Goal: Information Seeking & Learning: Learn about a topic

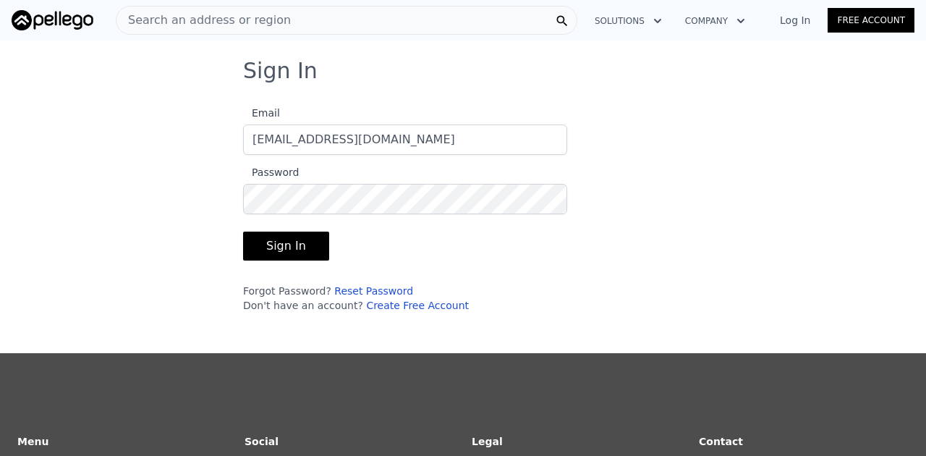
type input "[EMAIL_ADDRESS][DOMAIN_NAME]"
click at [284, 246] on button "Sign In" at bounding box center [286, 246] width 86 height 29
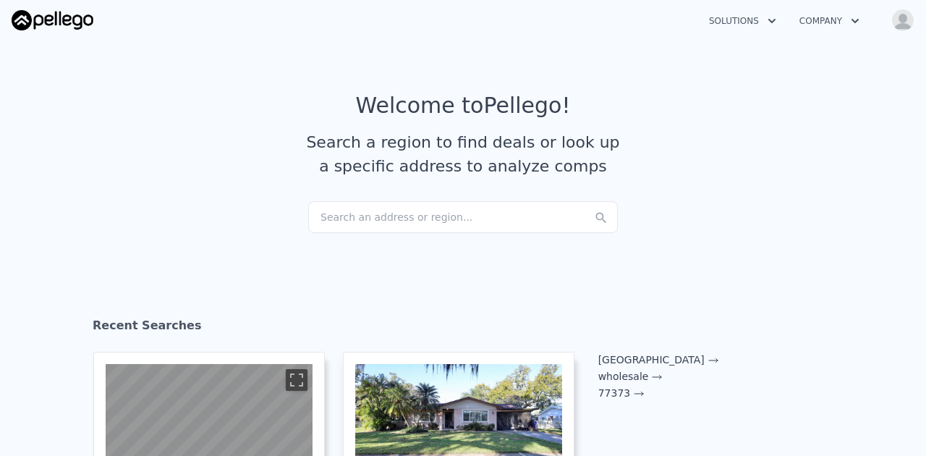
click at [352, 219] on div "Search an address or region..." at bounding box center [463, 217] width 310 height 32
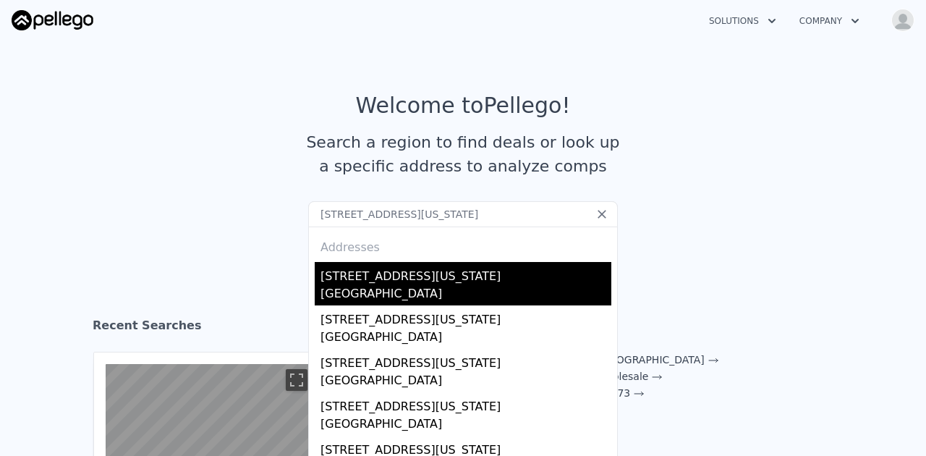
type input "[STREET_ADDRESS][US_STATE]"
click at [365, 279] on div "[STREET_ADDRESS][US_STATE]" at bounding box center [465, 273] width 291 height 23
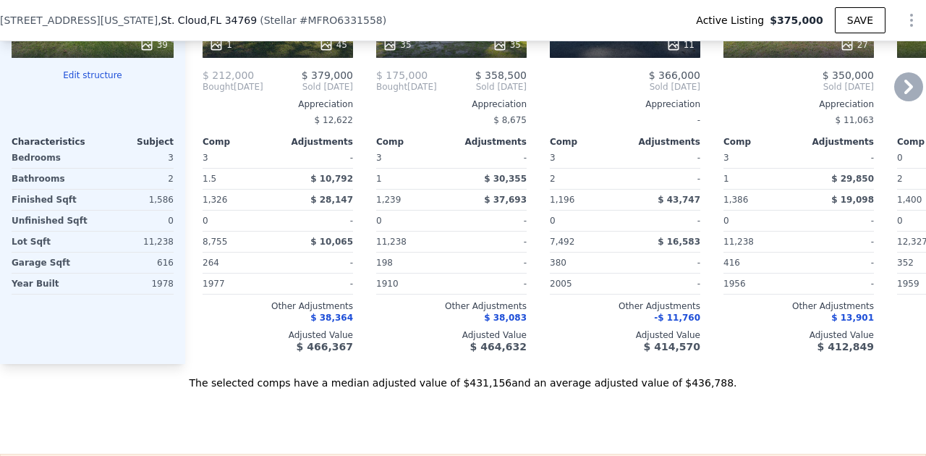
scroll to position [1775, 0]
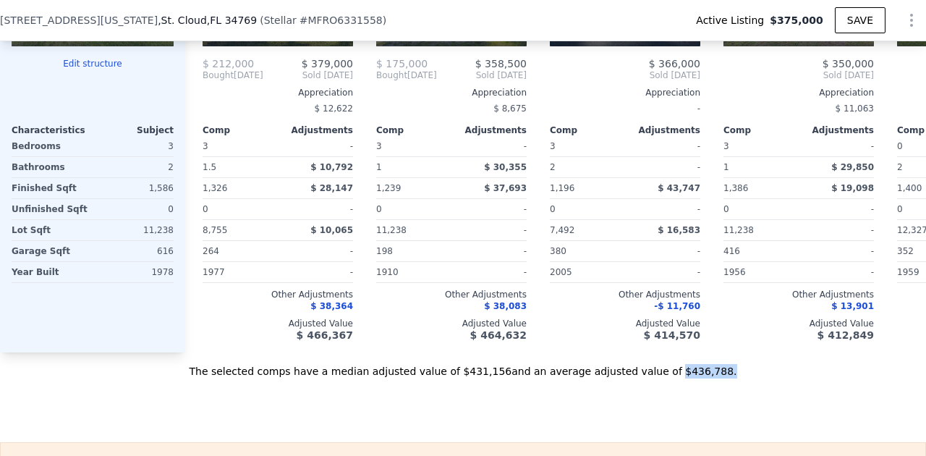
drag, startPoint x: 663, startPoint y: 371, endPoint x: 720, endPoint y: 373, distance: 56.4
click at [720, 373] on div "The selected comps have a median adjusted value of $431,156 and an average adju…" at bounding box center [463, 365] width 926 height 26
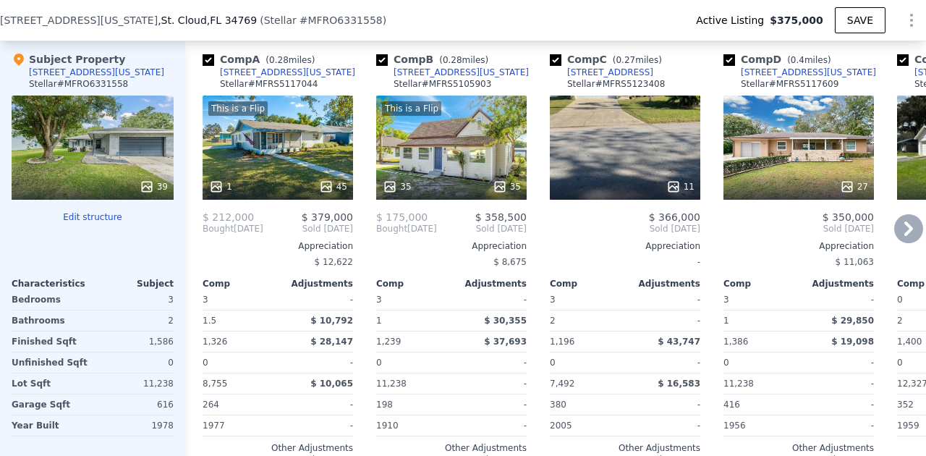
scroll to position [1613, 0]
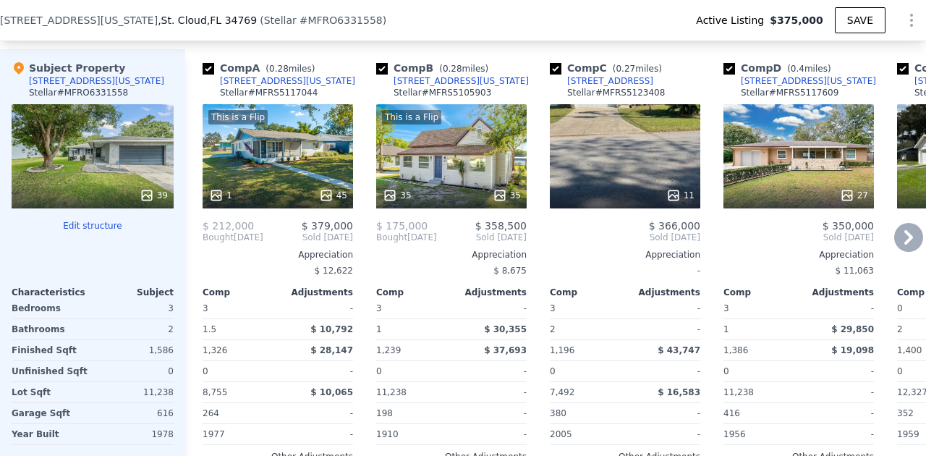
click at [309, 188] on div "1 45" at bounding box center [278, 195] width 138 height 14
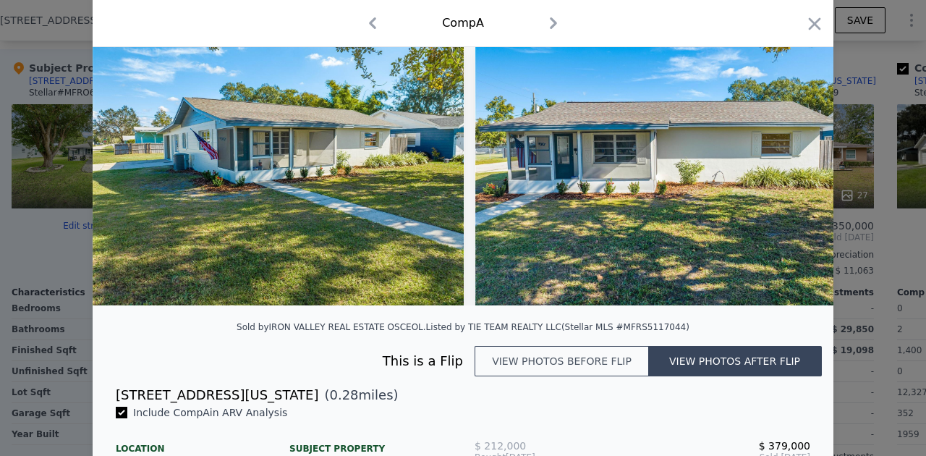
scroll to position [69, 0]
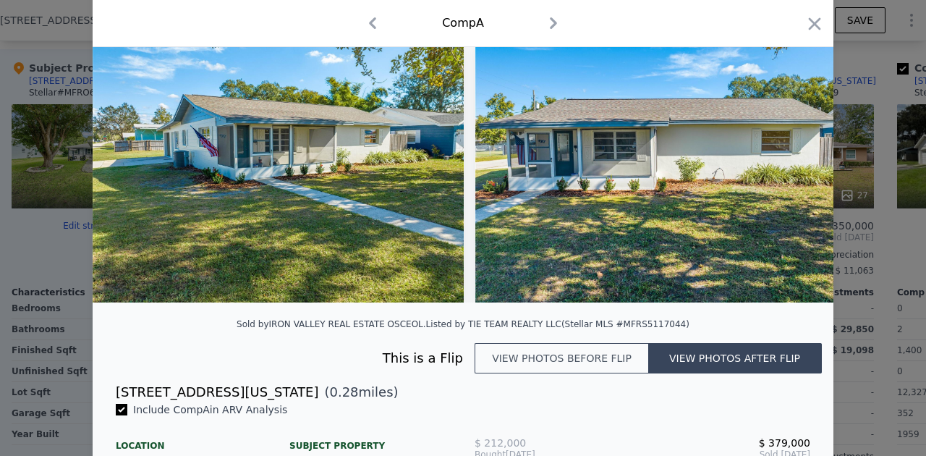
click at [538, 358] on button "View photos before flip" at bounding box center [562, 358] width 174 height 30
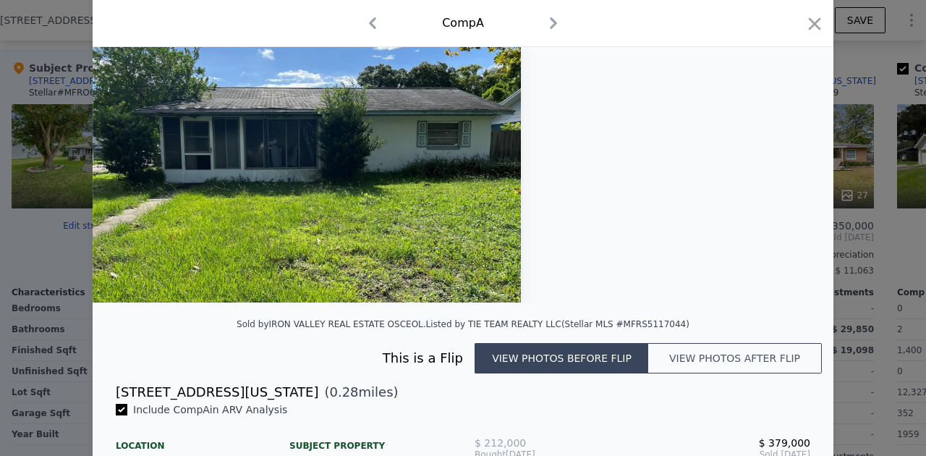
click at [702, 362] on button "View photos after flip" at bounding box center [735, 358] width 174 height 30
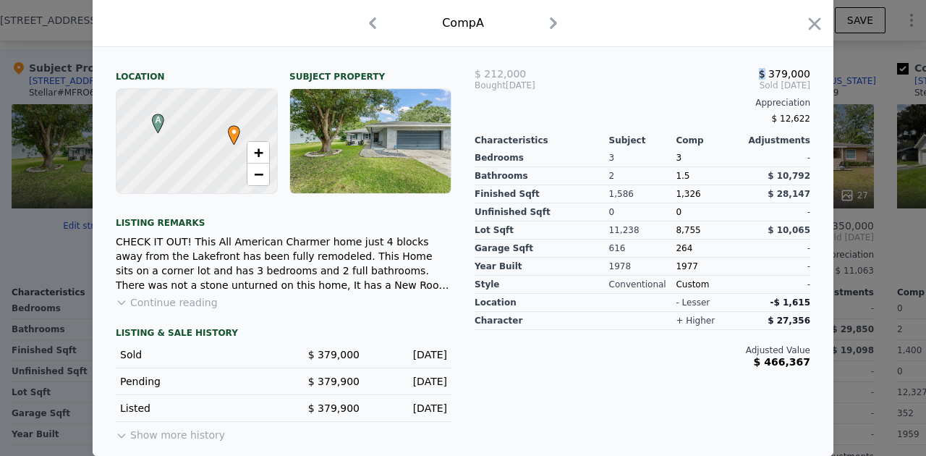
scroll to position [438, 0]
drag, startPoint x: 760, startPoint y: 365, endPoint x: 810, endPoint y: 365, distance: 49.9
click at [810, 365] on span "$ 466,367" at bounding box center [782, 362] width 56 height 12
drag, startPoint x: 778, startPoint y: 174, endPoint x: 830, endPoint y: 174, distance: 51.4
click at [830, 174] on div "Include Comp A in ARV Analysis Location Subject Property A • + − Listing remark…" at bounding box center [463, 244] width 741 height 423
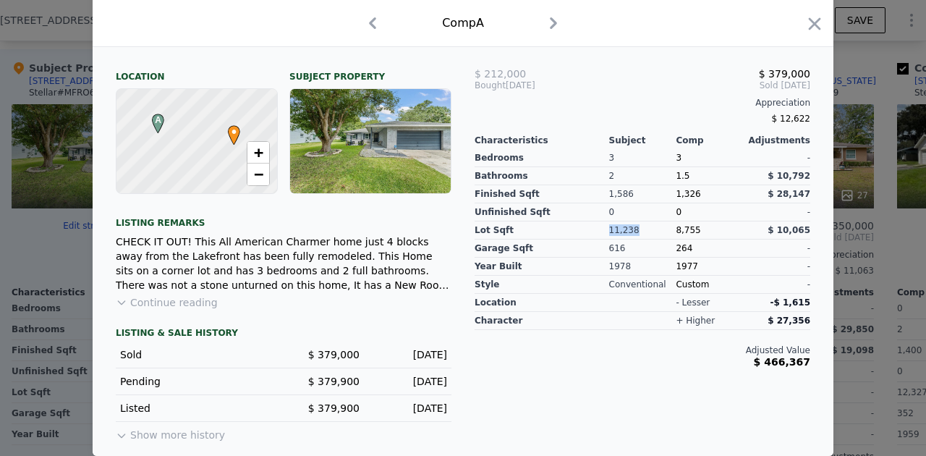
drag, startPoint x: 609, startPoint y: 230, endPoint x: 656, endPoint y: 227, distance: 47.1
click at [657, 227] on div "11,238" at bounding box center [642, 230] width 67 height 18
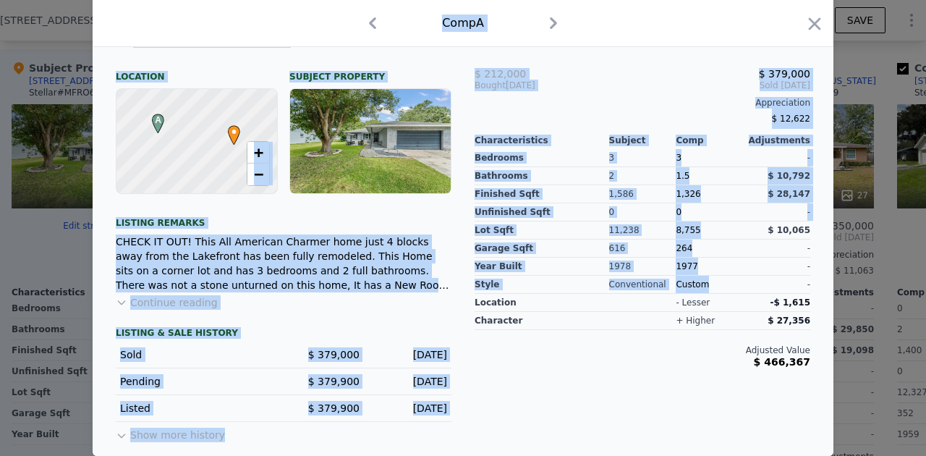
drag, startPoint x: 773, startPoint y: 228, endPoint x: 831, endPoint y: 224, distance: 58.0
click at [831, 226] on div "Include Comp A in ARV Analysis Location Subject Property A • + − Listing remark…" at bounding box center [463, 244] width 741 height 423
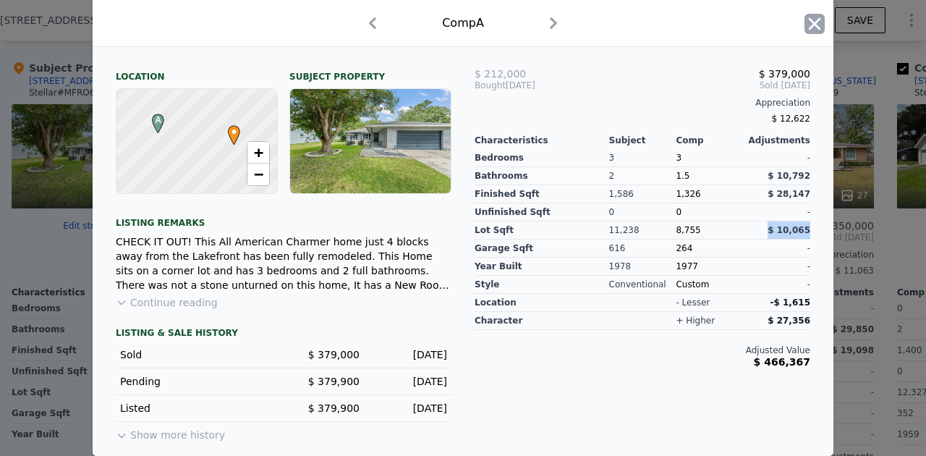
click at [816, 26] on icon "button" at bounding box center [815, 23] width 12 height 12
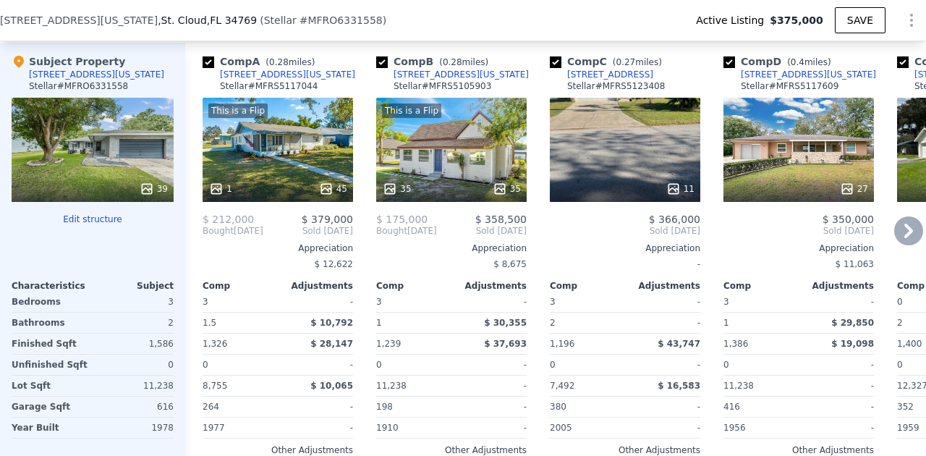
scroll to position [1617, 0]
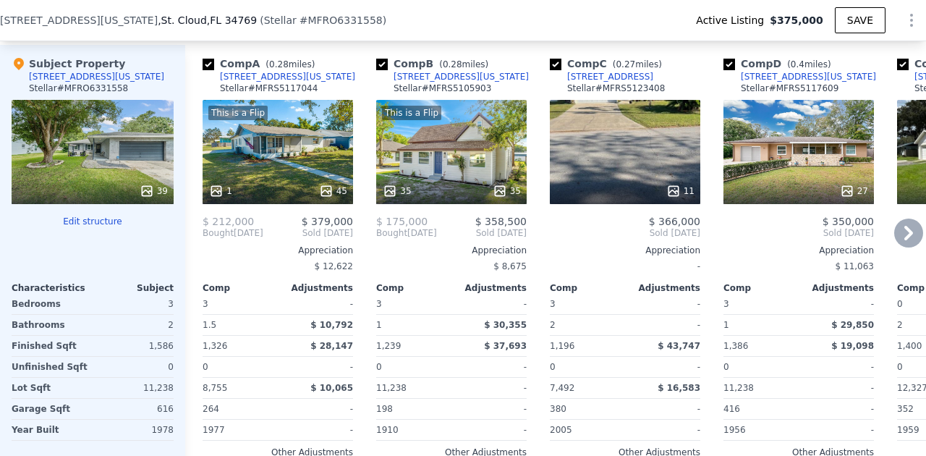
click at [850, 191] on icon at bounding box center [846, 190] width 9 height 9
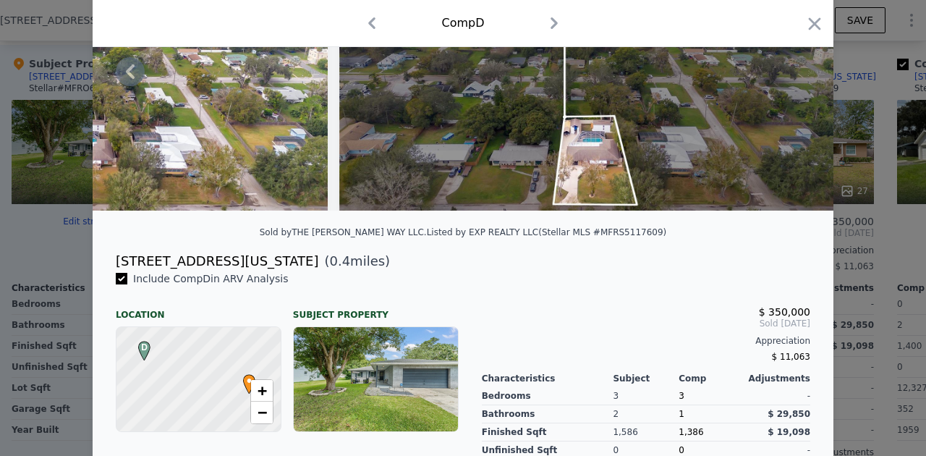
scroll to position [162, 0]
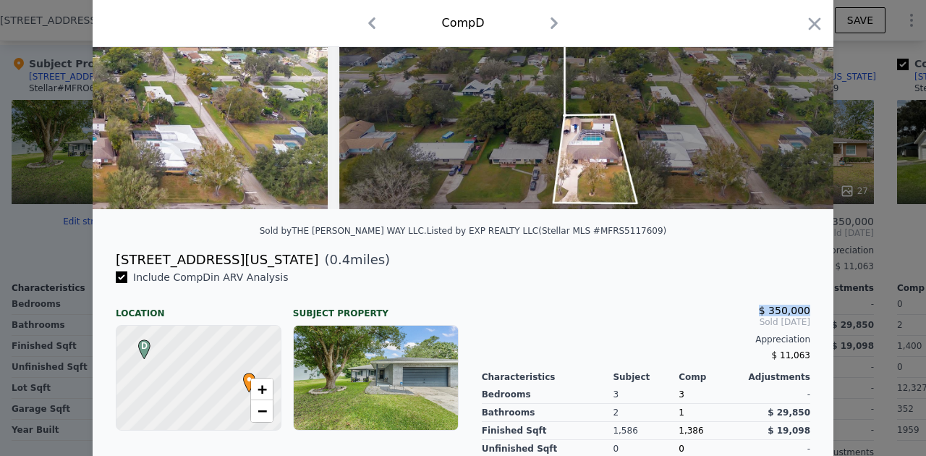
drag, startPoint x: 762, startPoint y: 309, endPoint x: 817, endPoint y: 307, distance: 55.0
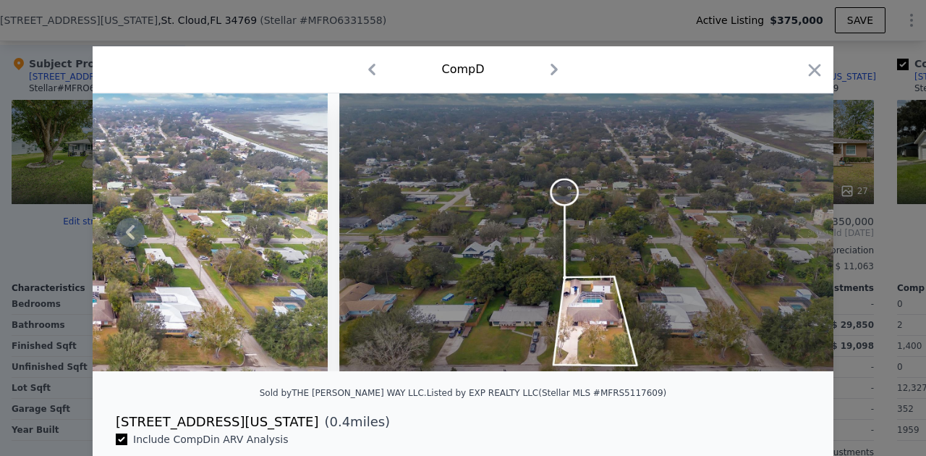
scroll to position [0, 0]
click at [810, 67] on icon "button" at bounding box center [814, 70] width 20 height 20
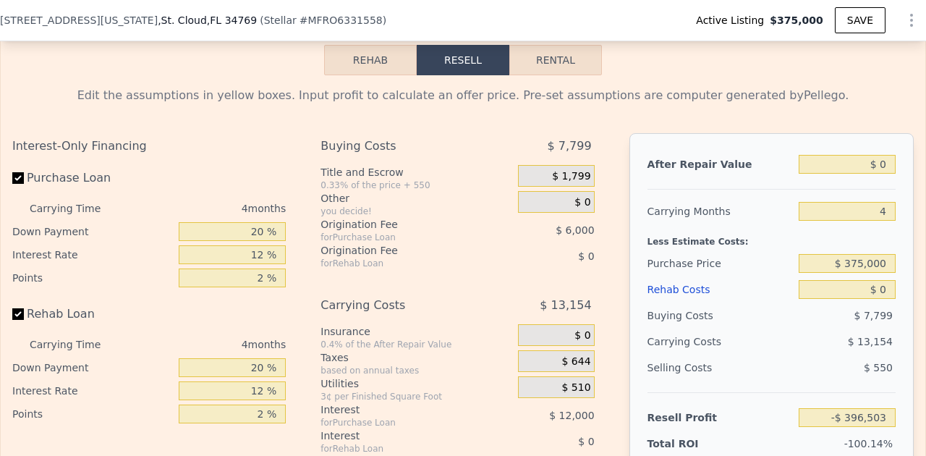
scroll to position [2237, 0]
click at [887, 164] on input "$ 0" at bounding box center [847, 163] width 97 height 19
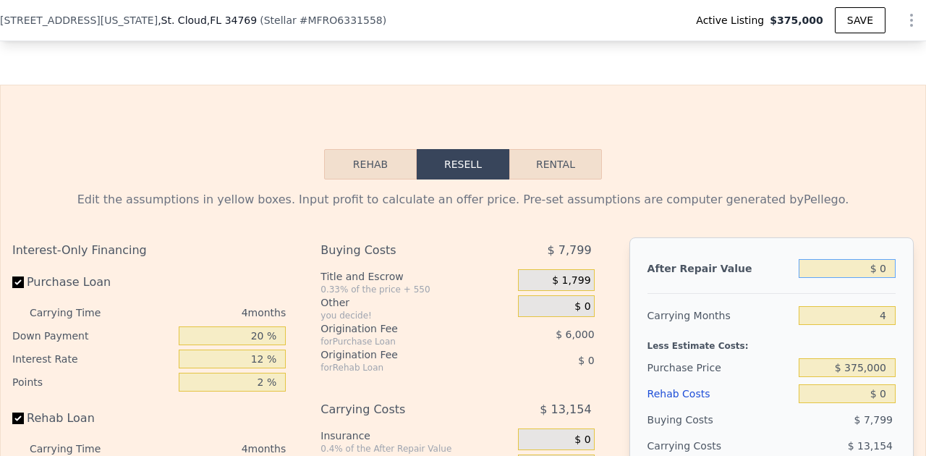
scroll to position [2133, 0]
type input "$ 4"
type input "-$ 396,499"
type input "$ 41"
type input "-$ 396,464"
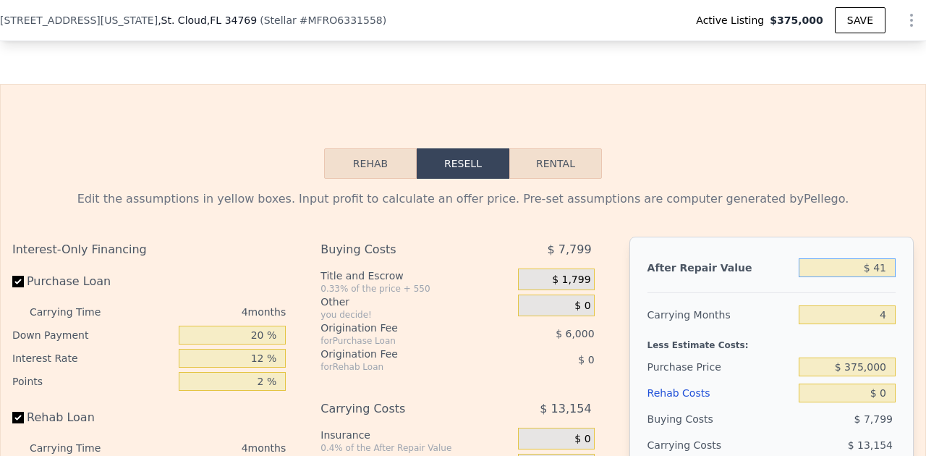
type input "$ 412"
type input "-$ 396,116"
type input "$ 4,120"
type input "-$ 392,637"
type input "$ 41,200"
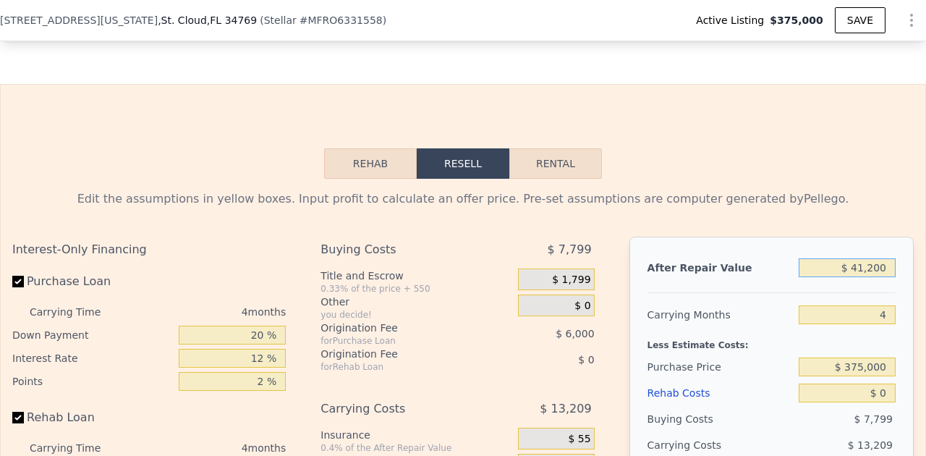
type input "-$ 357,843"
type input "$ 412,000"
type input "-$ 9,908"
click at [863, 313] on input "4" at bounding box center [847, 314] width 97 height 19
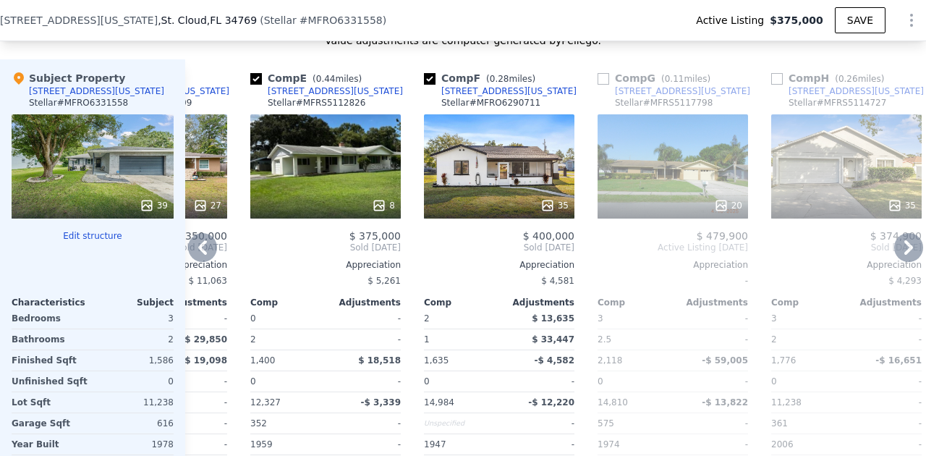
scroll to position [1596, 0]
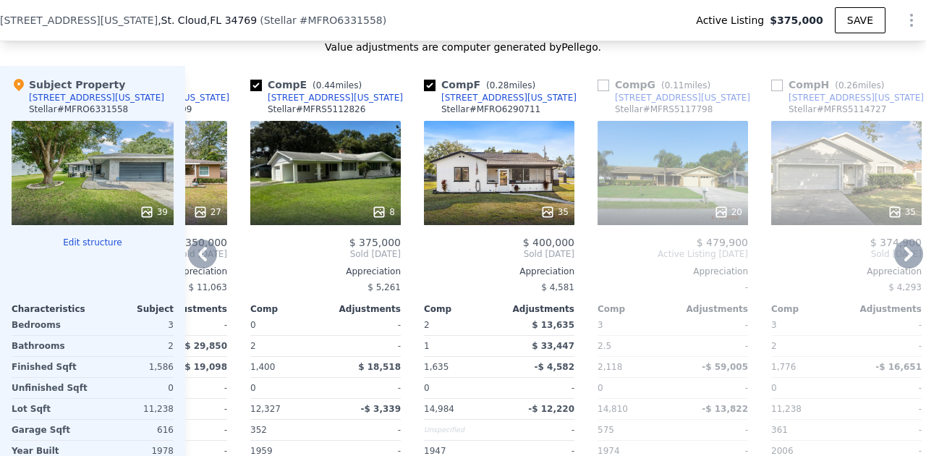
click at [606, 85] on input "checkbox" at bounding box center [604, 86] width 12 height 12
checkbox input "true"
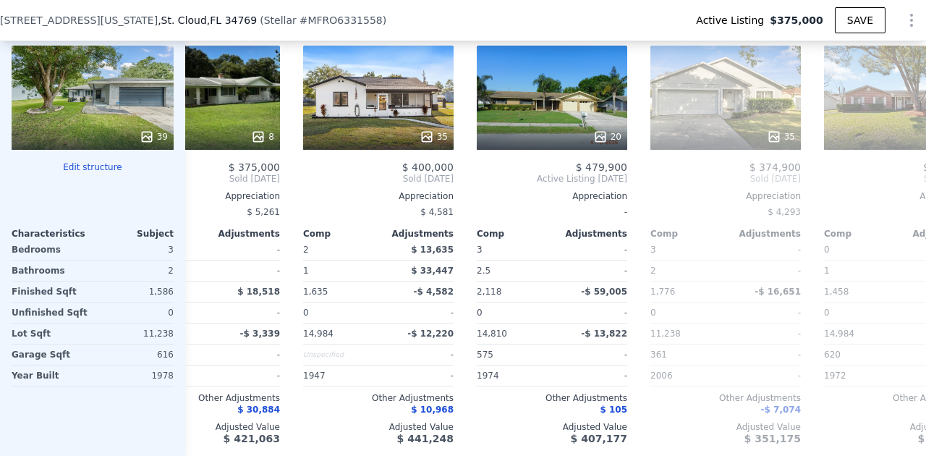
scroll to position [0, 766]
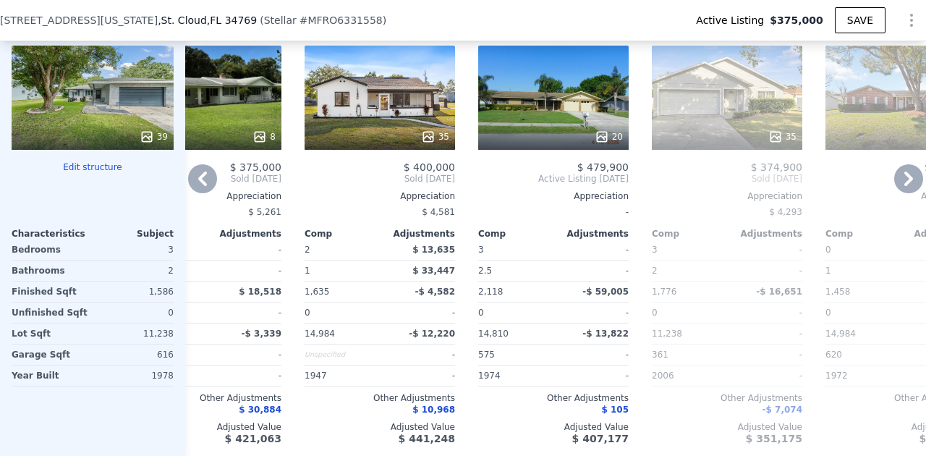
click at [615, 134] on div "20" at bounding box center [609, 136] width 28 height 14
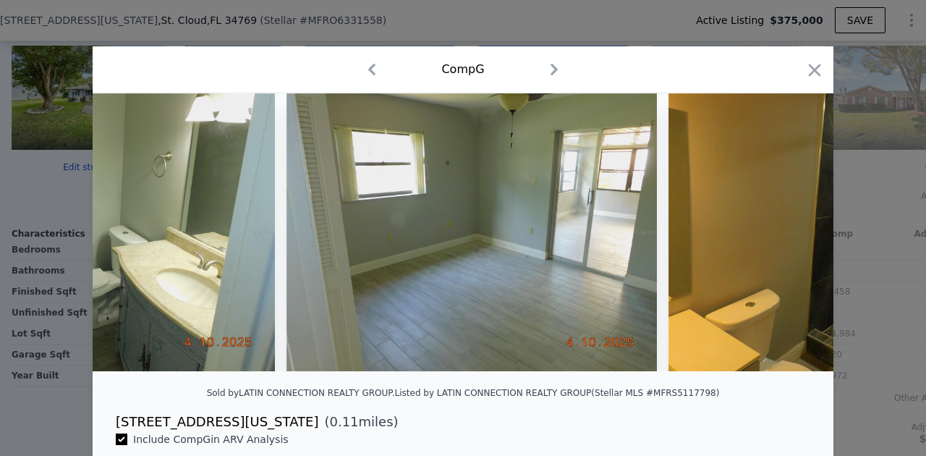
scroll to position [0, 2104]
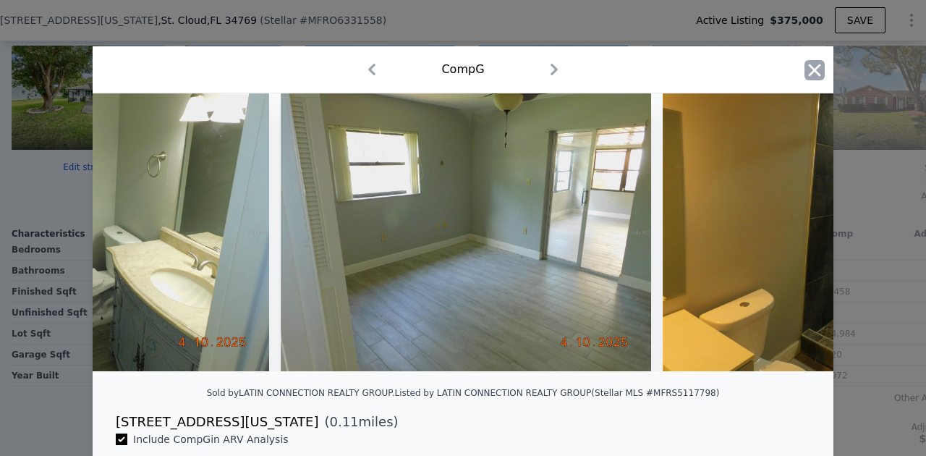
click at [819, 72] on icon "button" at bounding box center [814, 70] width 20 height 20
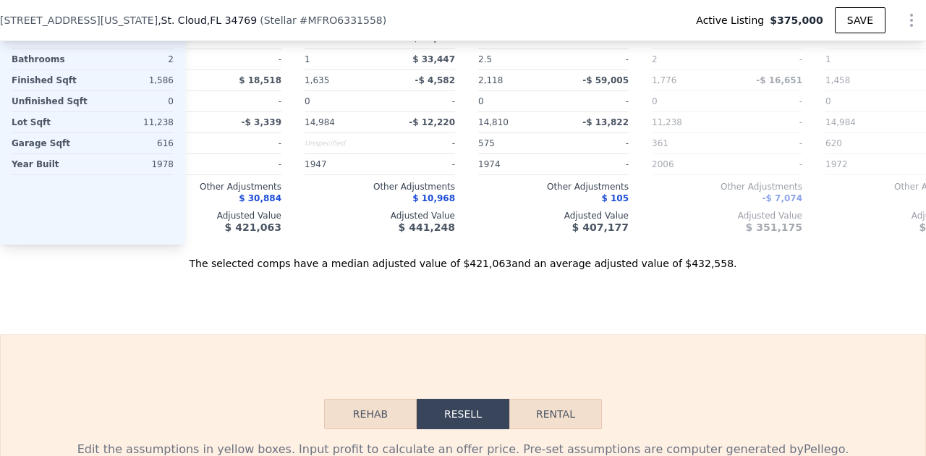
scroll to position [1874, 0]
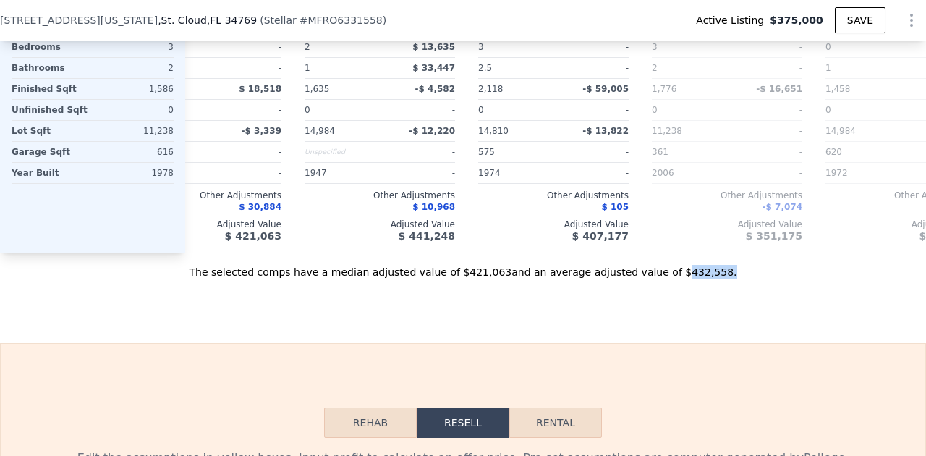
drag, startPoint x: 667, startPoint y: 271, endPoint x: 711, endPoint y: 269, distance: 44.2
click at [711, 269] on div "The selected comps have a median adjusted value of $421,063 and an average adju…" at bounding box center [463, 266] width 926 height 26
drag, startPoint x: 470, startPoint y: 270, endPoint x: 507, endPoint y: 271, distance: 37.6
click at [507, 271] on div "The selected comps have a median adjusted value of $421,063 and an average adju…" at bounding box center [463, 266] width 926 height 26
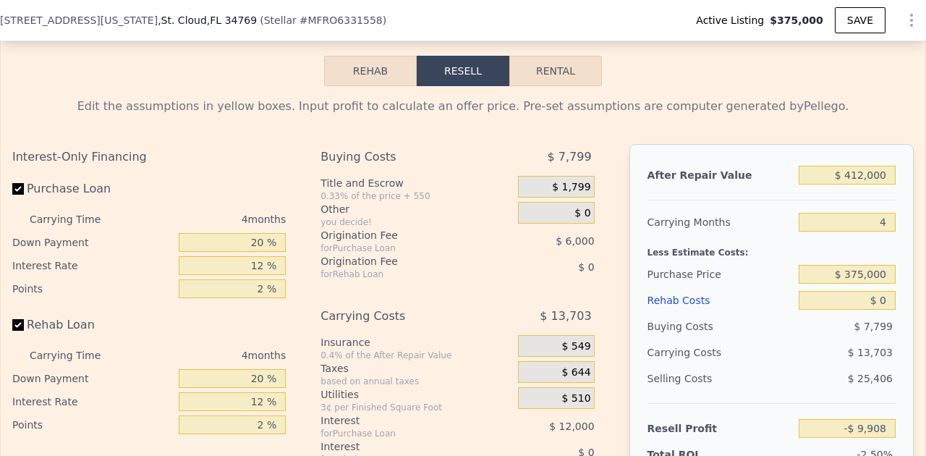
scroll to position [2232, 0]
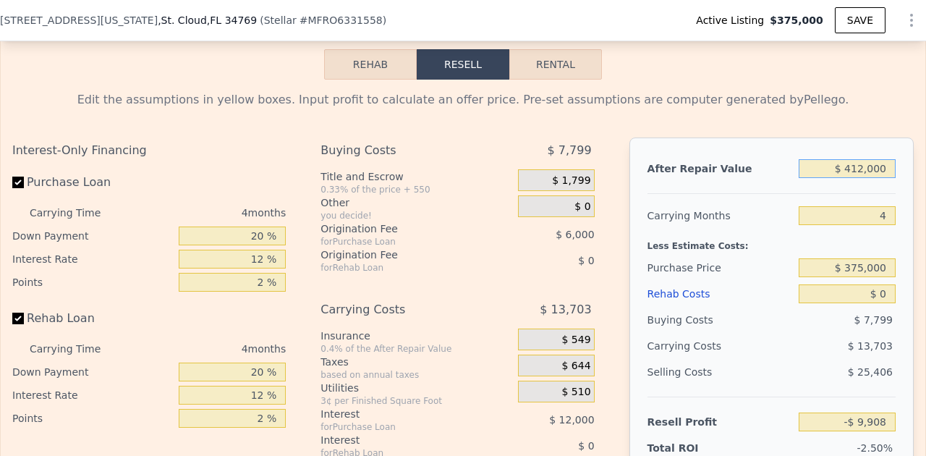
click at [864, 167] on input "$ 412,000" at bounding box center [847, 168] width 97 height 19
type input "$ 41,000"
type input "-$ 358,032"
type input "$ 4,000"
type input "-$ 392,749"
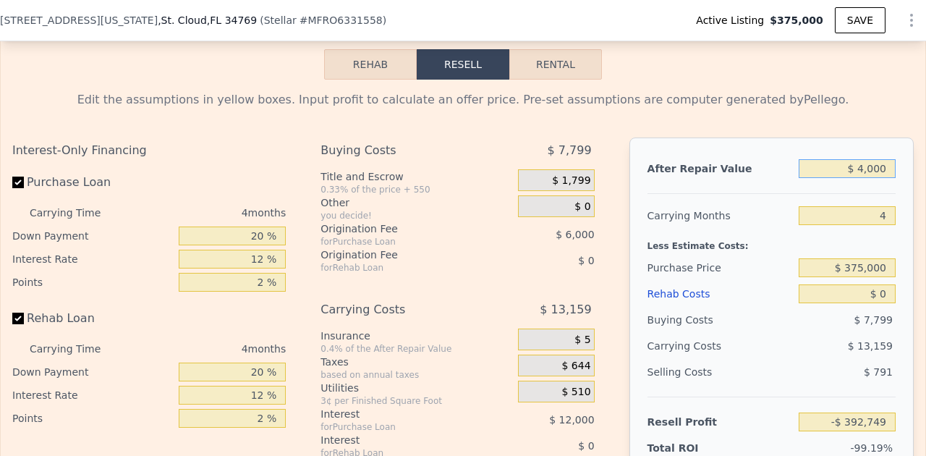
type input "$ 42,000"
type input "-$ 357,093"
type input "$ 421,000"
type input "-$ 1,463"
type input "$ 421,000"
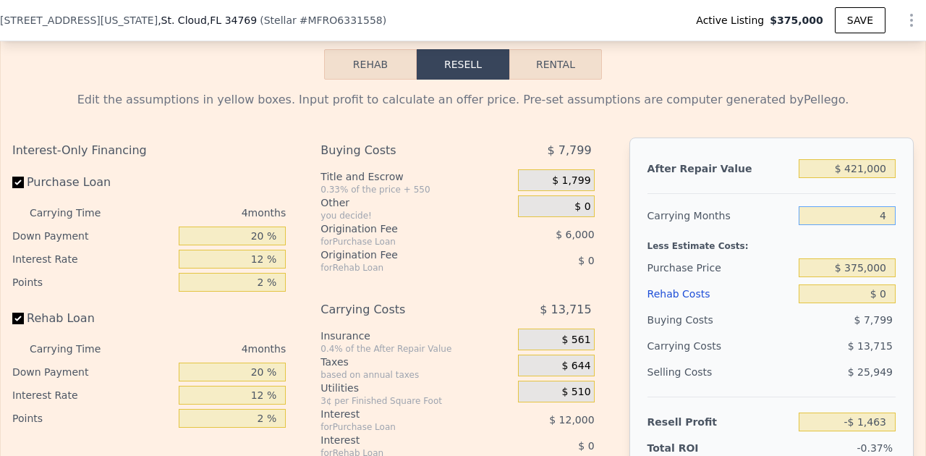
click at [880, 216] on input "4" at bounding box center [847, 215] width 97 height 19
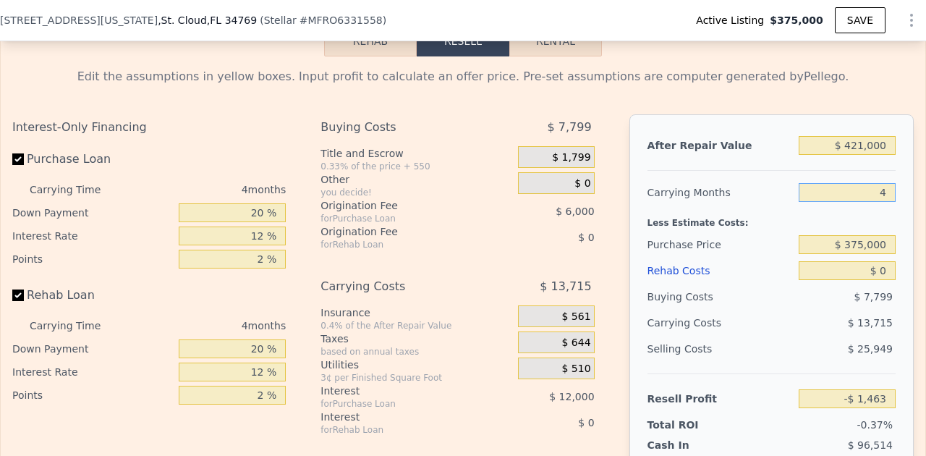
scroll to position [2271, 0]
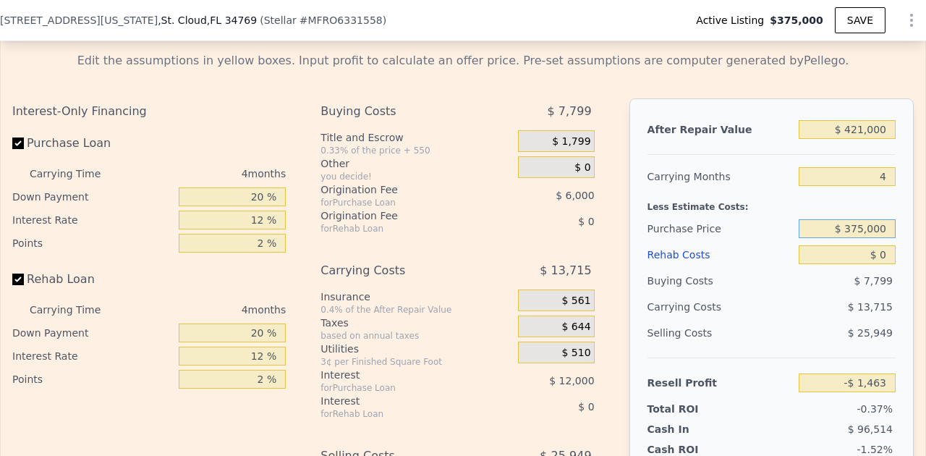
drag, startPoint x: 888, startPoint y: 228, endPoint x: 852, endPoint y: 230, distance: 36.2
click at [852, 230] on input "$ 375,000" at bounding box center [847, 228] width 97 height 19
type input "$ 330,000"
type input "$ 45,847"
click at [848, 250] on input "$ 0" at bounding box center [847, 254] width 97 height 19
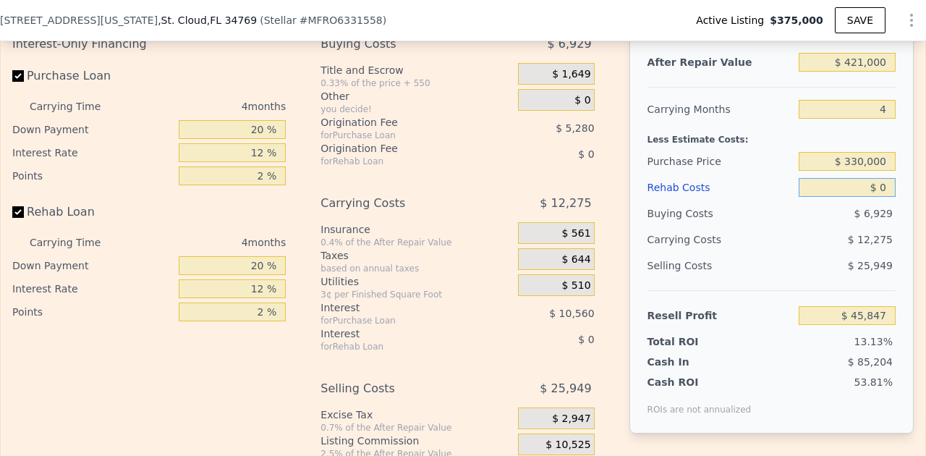
scroll to position [2344, 0]
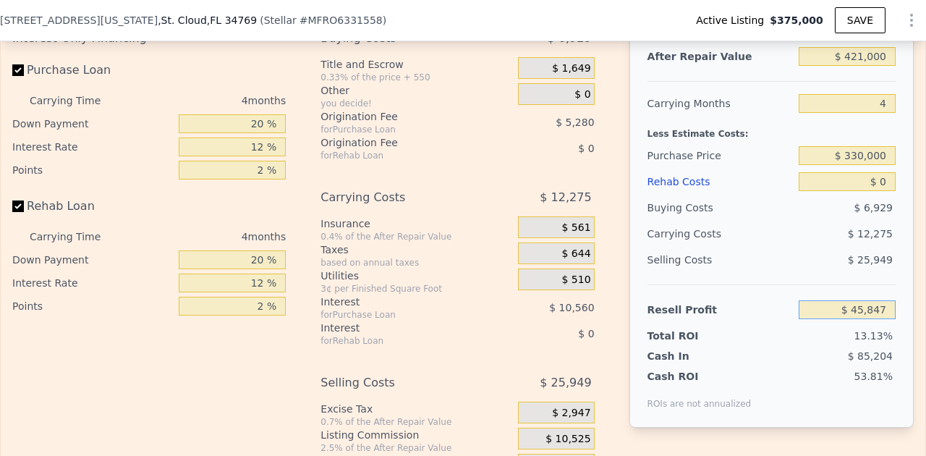
drag, startPoint x: 831, startPoint y: 313, endPoint x: 892, endPoint y: 315, distance: 60.8
click at [892, 315] on input "$ 45,847" at bounding box center [847, 309] width 97 height 19
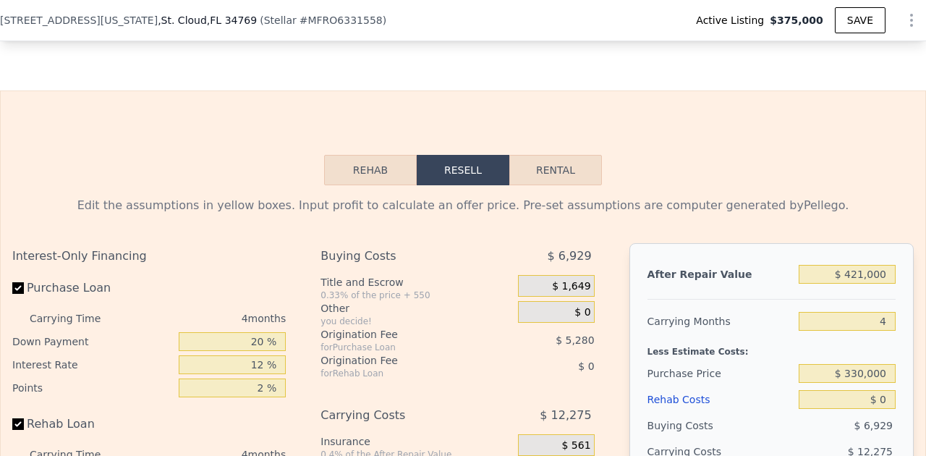
scroll to position [2115, 0]
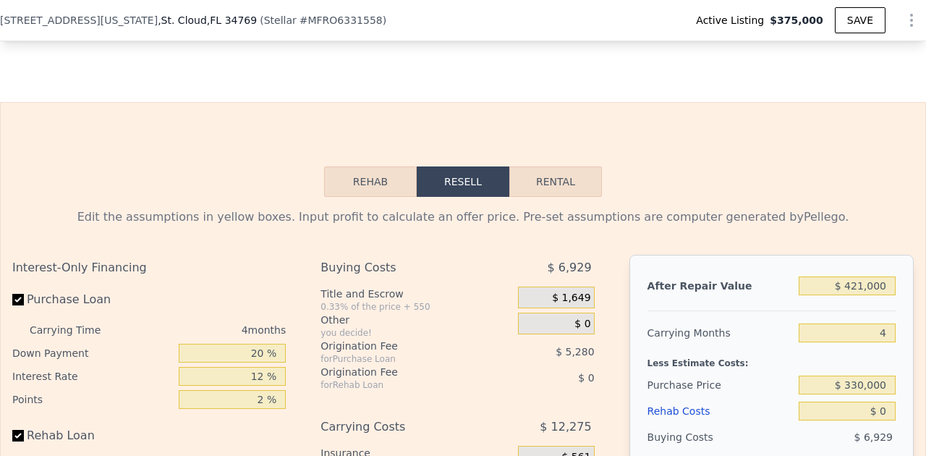
click at [557, 182] on button "Rental" at bounding box center [555, 181] width 93 height 30
select select "30"
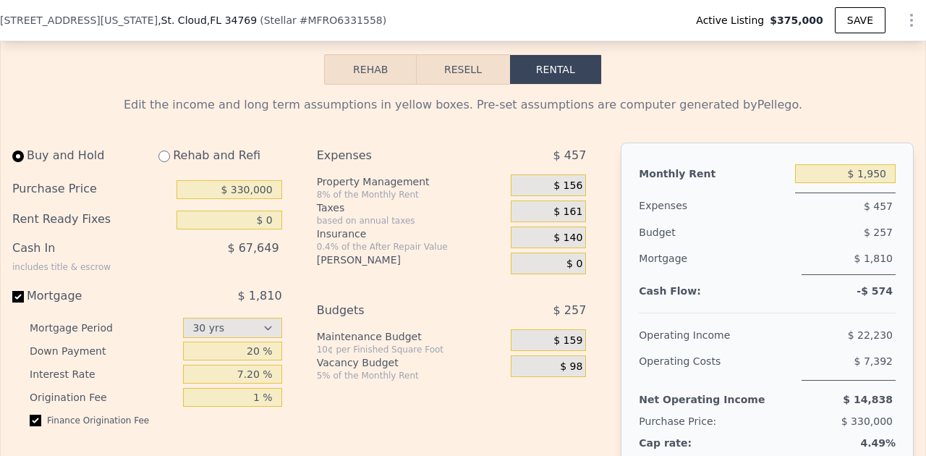
scroll to position [2230, 0]
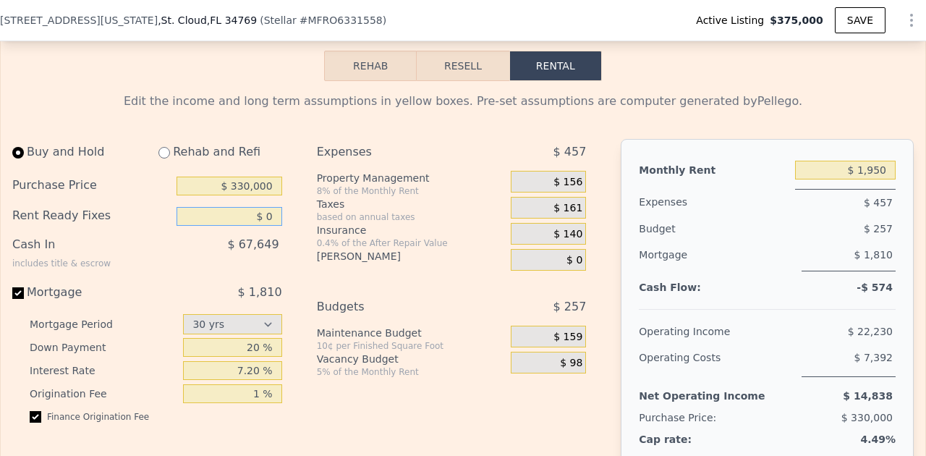
click at [272, 214] on input "$ 0" at bounding box center [230, 216] width 106 height 19
type input "$ 20,000"
click at [211, 219] on input "$ 20,000" at bounding box center [230, 216] width 106 height 19
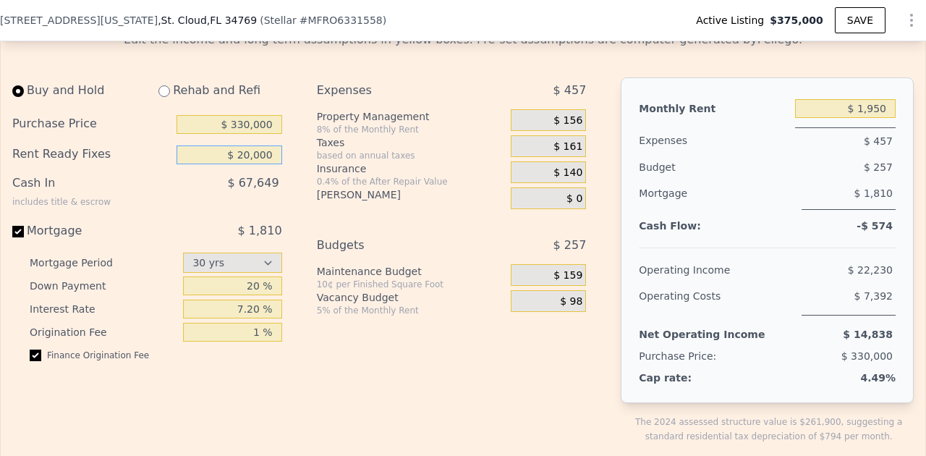
scroll to position [2300, 0]
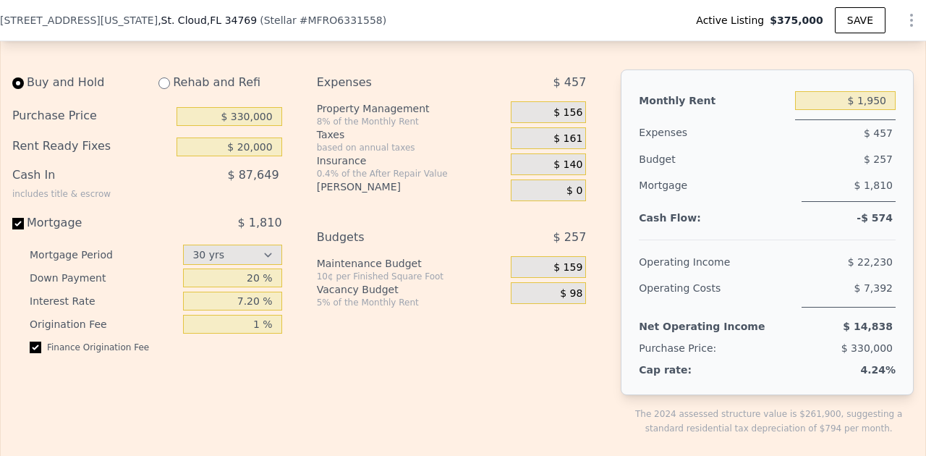
click at [271, 221] on span "$ 1,810" at bounding box center [260, 223] width 44 height 14
click at [24, 221] on input "Mortgage $ 1,810" at bounding box center [18, 224] width 12 height 12
checkbox input "false"
type input "$ 0"
type input "$ 2,250"
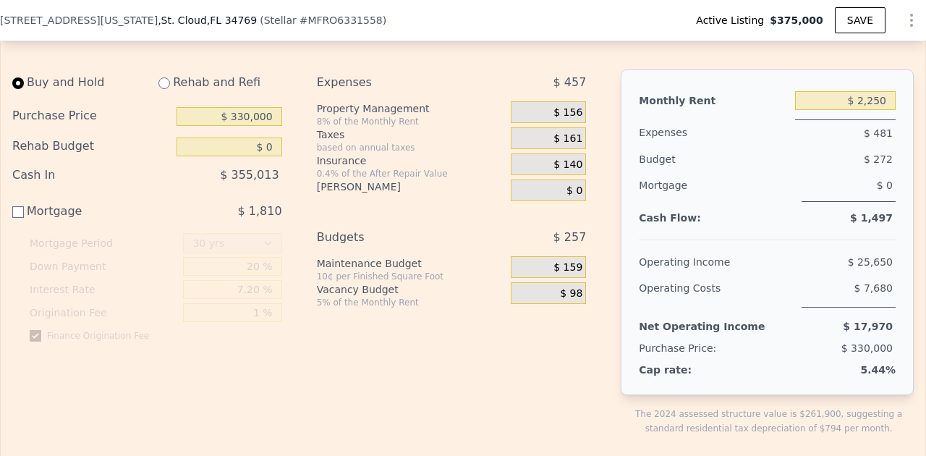
click at [17, 210] on input "Mortgage $ 1,810" at bounding box center [18, 212] width 12 height 12
checkbox input "true"
type input "$ 20,000"
type input "$ 1,950"
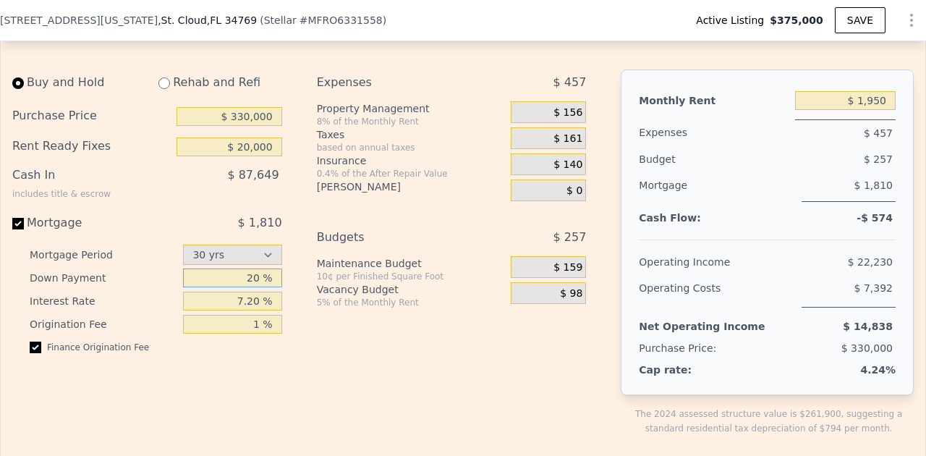
drag, startPoint x: 247, startPoint y: 276, endPoint x: 279, endPoint y: 276, distance: 31.8
click at [279, 276] on input "20 %" at bounding box center [232, 277] width 98 height 19
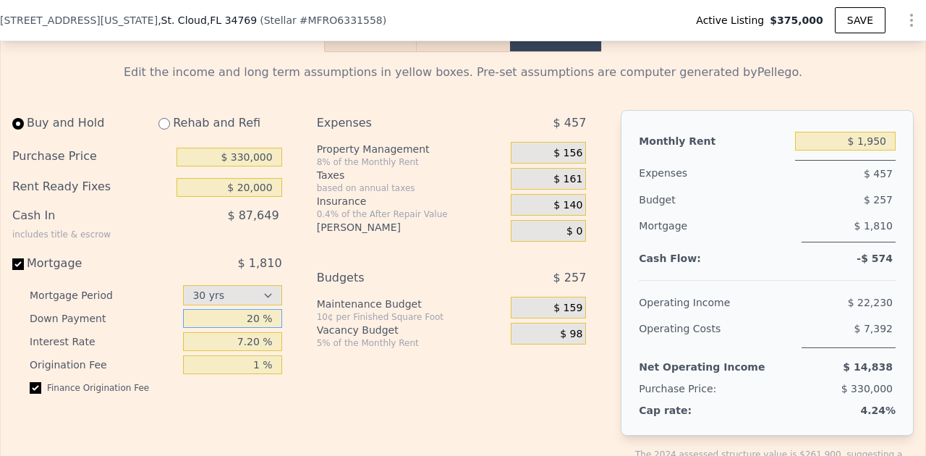
scroll to position [2263, 0]
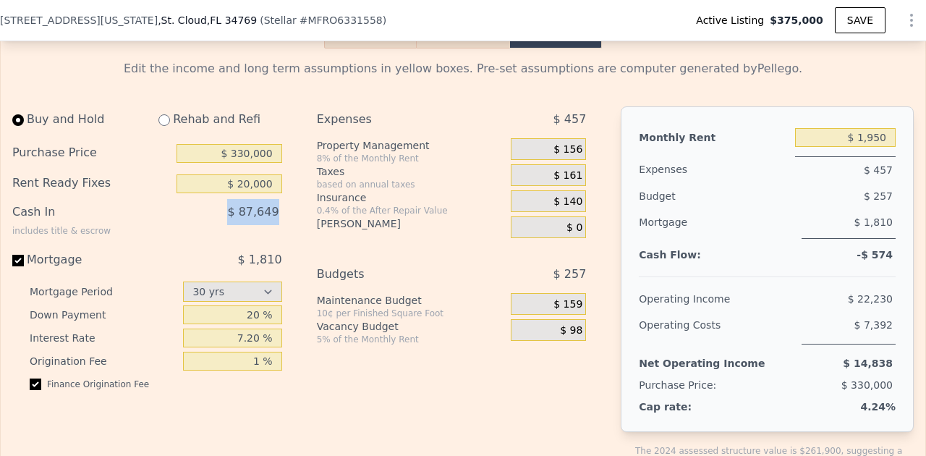
drag, startPoint x: 234, startPoint y: 210, endPoint x: 284, endPoint y: 208, distance: 50.0
click at [284, 208] on div "Buy and Hold Rehab and Refi Purchase Price $ 330,000 Rent Ready Fixes $ 20,000 …" at bounding box center [152, 300] width 281 height 389
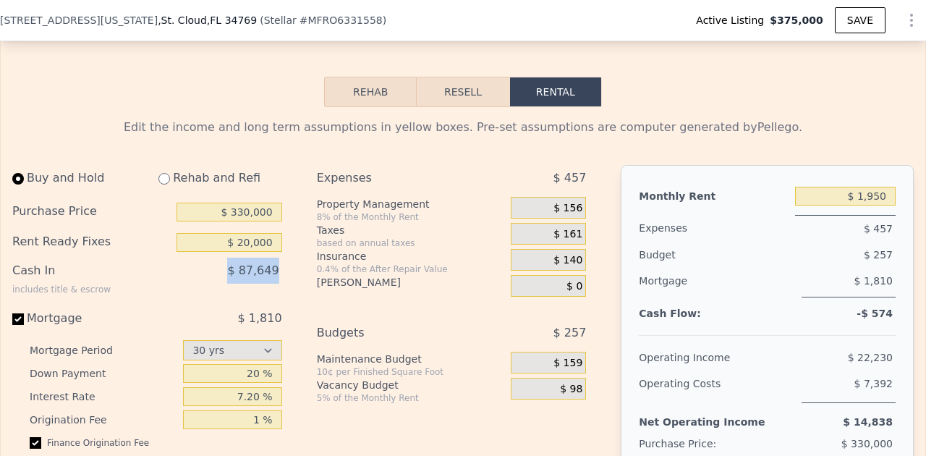
scroll to position [2203, 0]
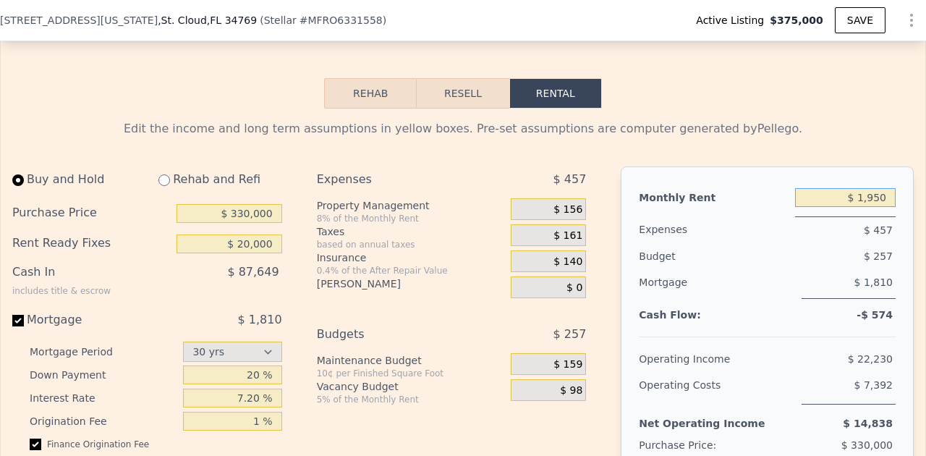
drag, startPoint x: 848, startPoint y: 200, endPoint x: 891, endPoint y: 195, distance: 43.7
click at [891, 195] on input "$ 1,950" at bounding box center [845, 197] width 101 height 19
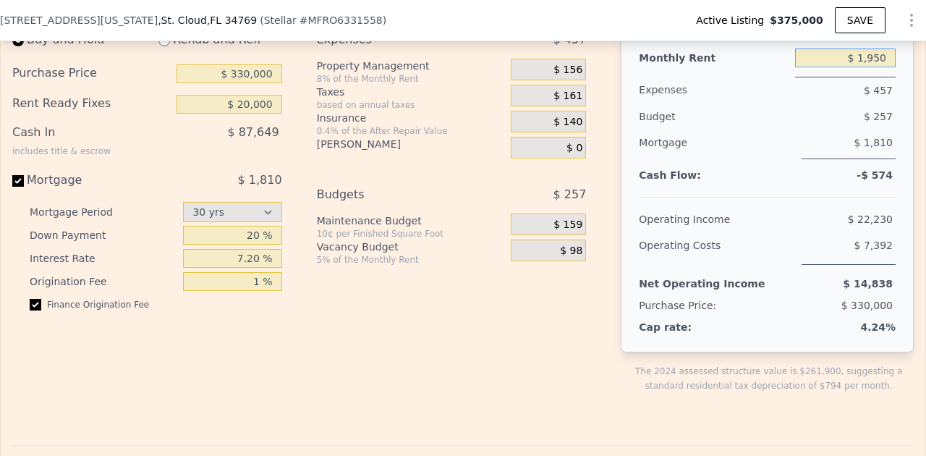
scroll to position [2347, 0]
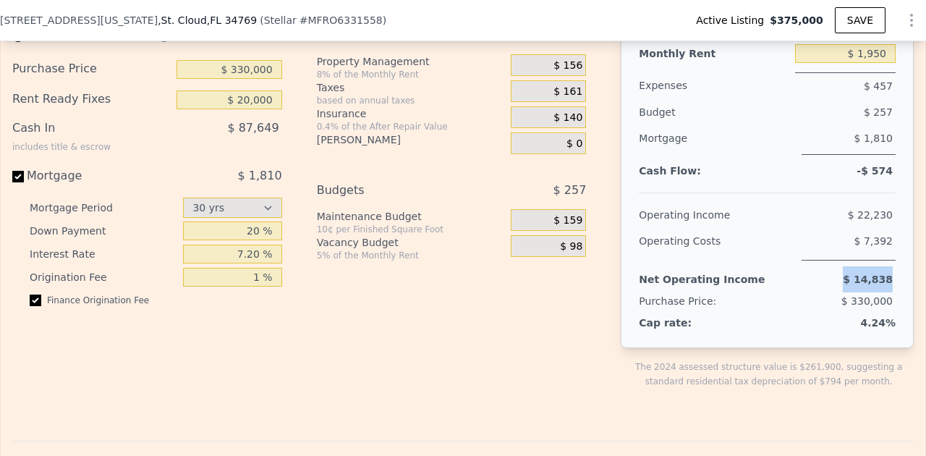
drag, startPoint x: 850, startPoint y: 279, endPoint x: 898, endPoint y: 277, distance: 47.8
click at [898, 277] on div "Monthly Rent $ 1,950 Expenses $ 457 Budget $ 257 Mortgage $ 1,810 Cash Flow: -$…" at bounding box center [767, 185] width 293 height 326
drag, startPoint x: 857, startPoint y: 320, endPoint x: 893, endPoint y: 319, distance: 36.9
click at [893, 319] on div "4.24%" at bounding box center [820, 322] width 150 height 14
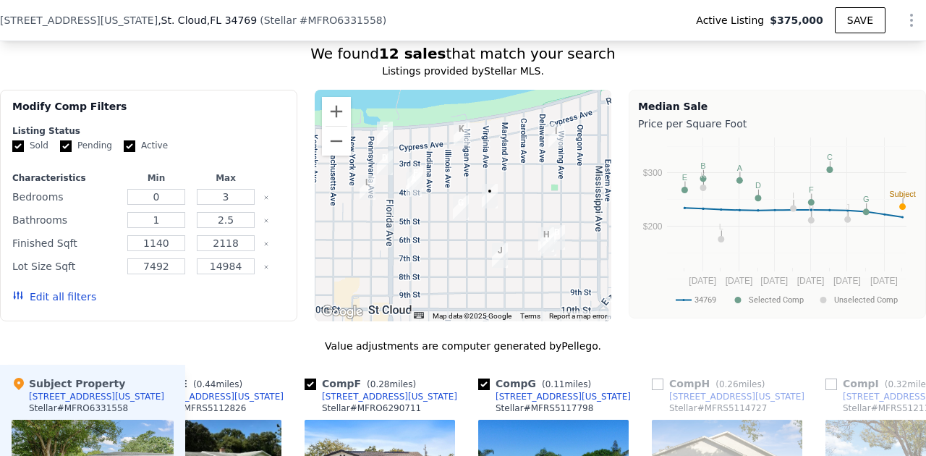
scroll to position [1293, 0]
